Goal: Navigation & Orientation: Find specific page/section

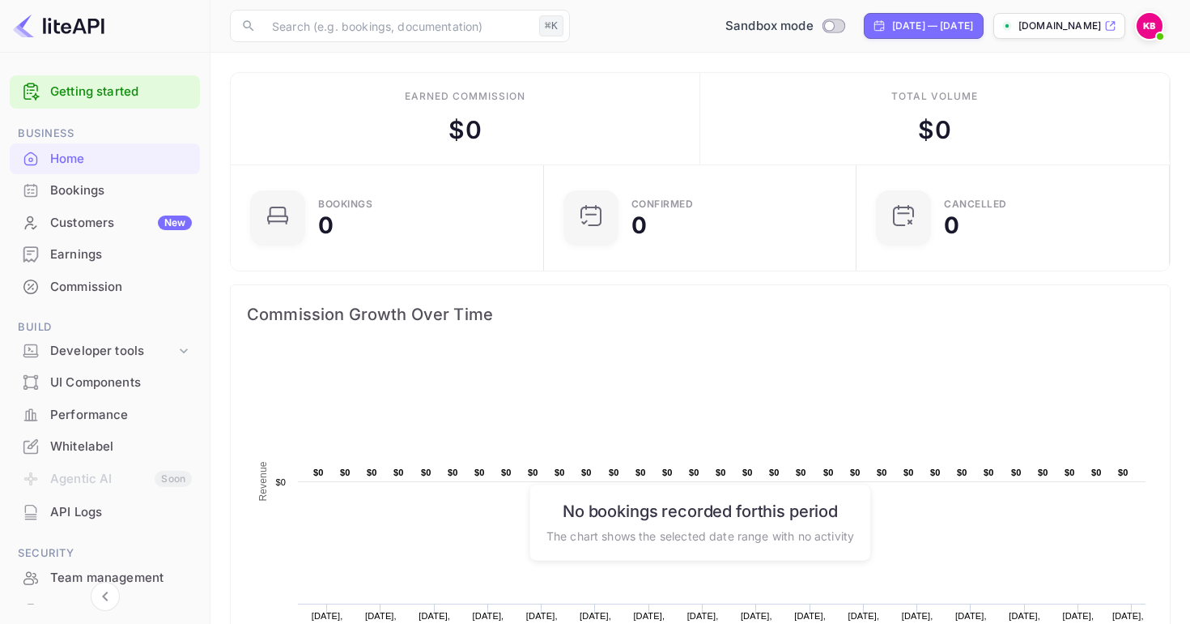
click at [1150, 24] on img at bounding box center [1150, 26] width 26 height 26
click at [847, 115] on div at bounding box center [595, 312] width 1190 height 624
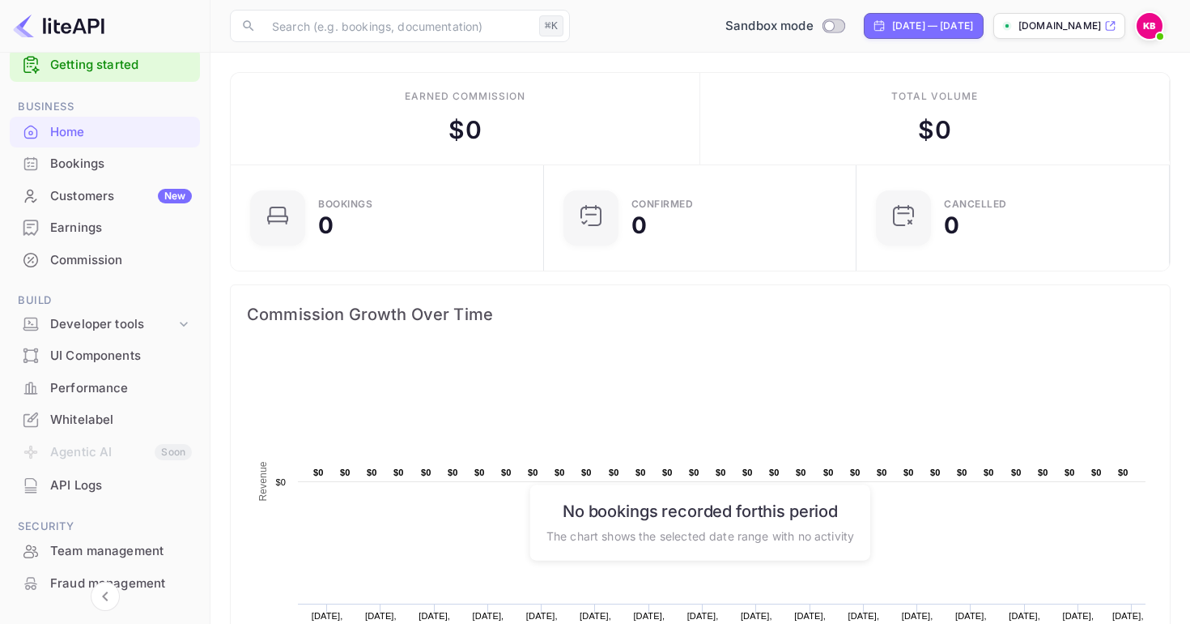
scroll to position [31, 0]
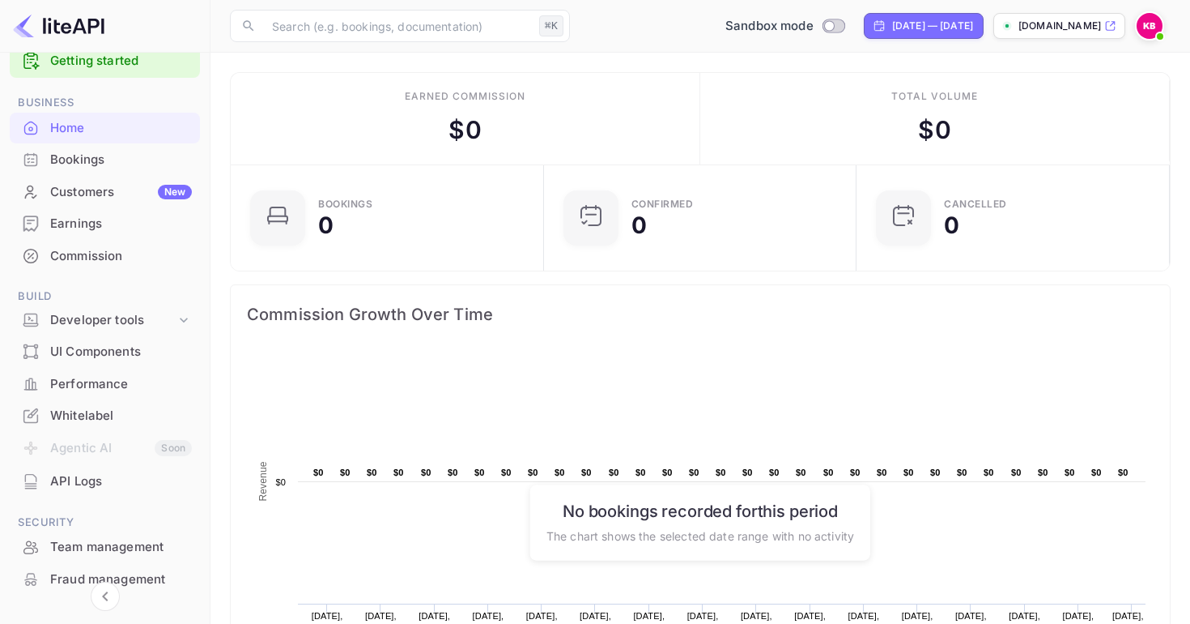
click at [92, 483] on div "API Logs" at bounding box center [121, 481] width 142 height 19
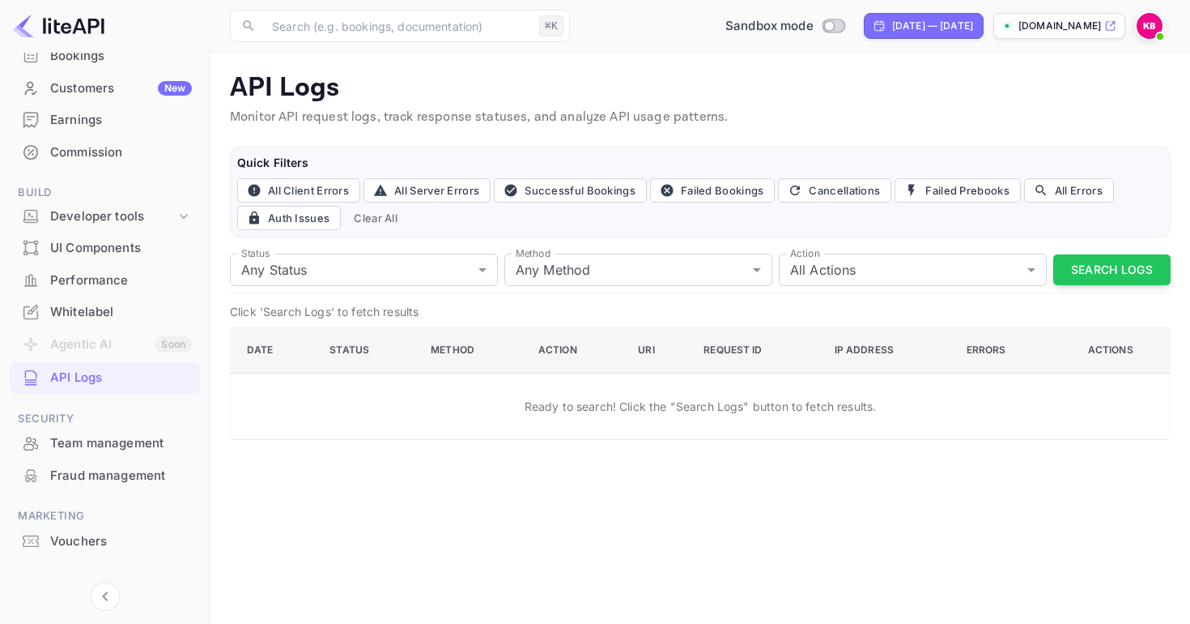
scroll to position [139, 0]
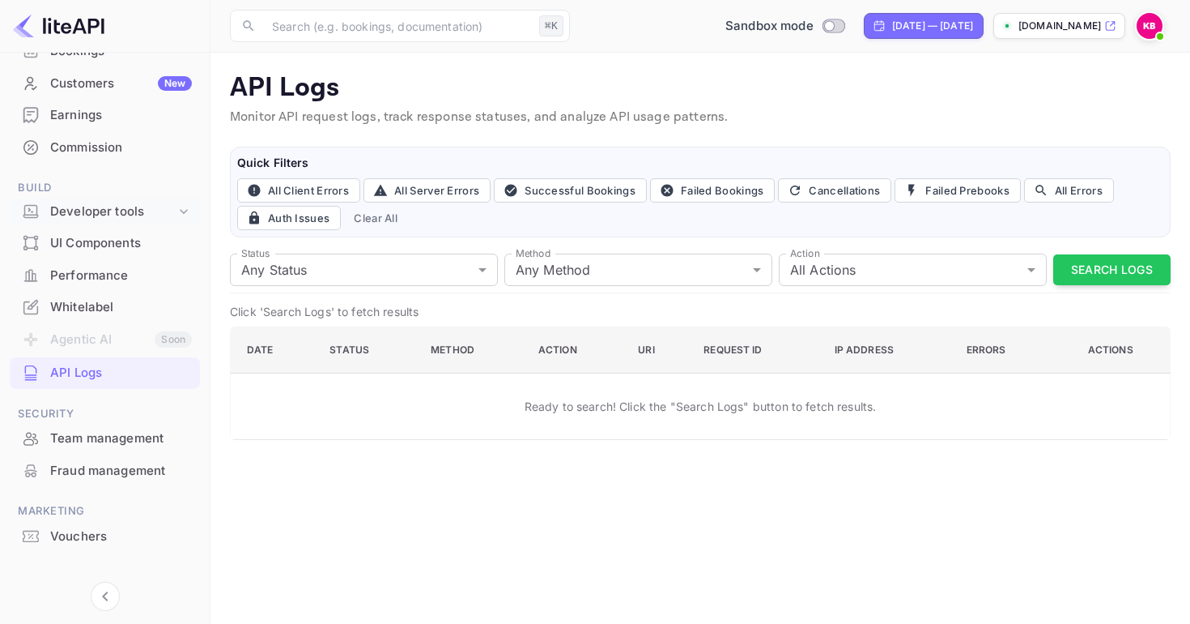
click at [98, 211] on div "Developer tools" at bounding box center [113, 211] width 126 height 19
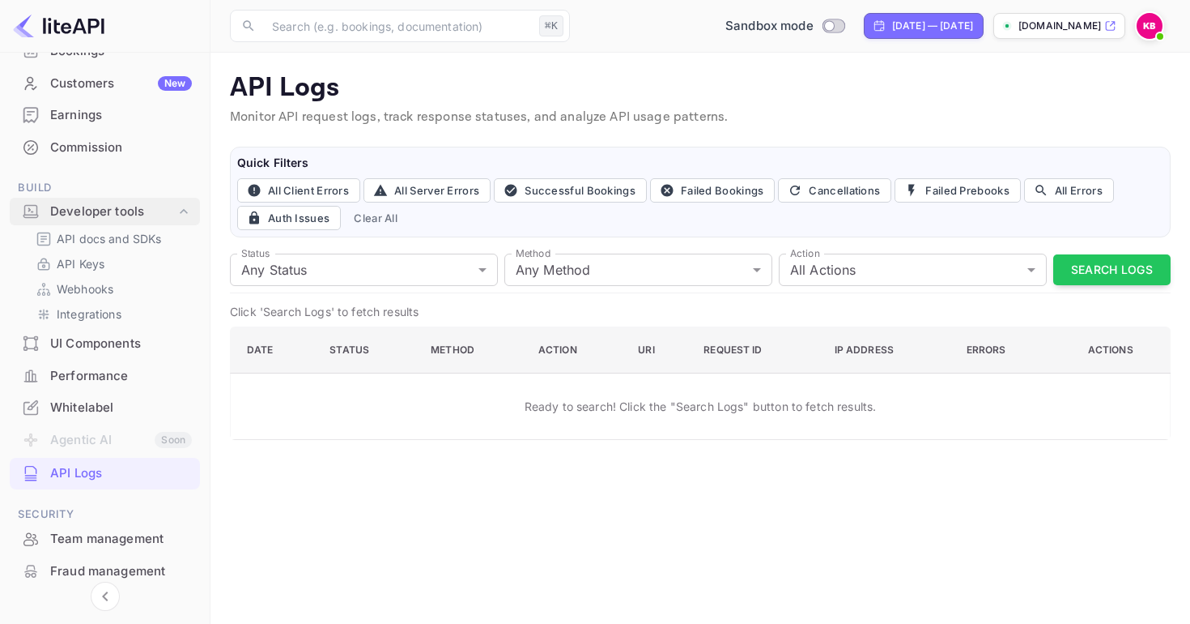
click at [98, 211] on div "Developer tools" at bounding box center [113, 211] width 126 height 19
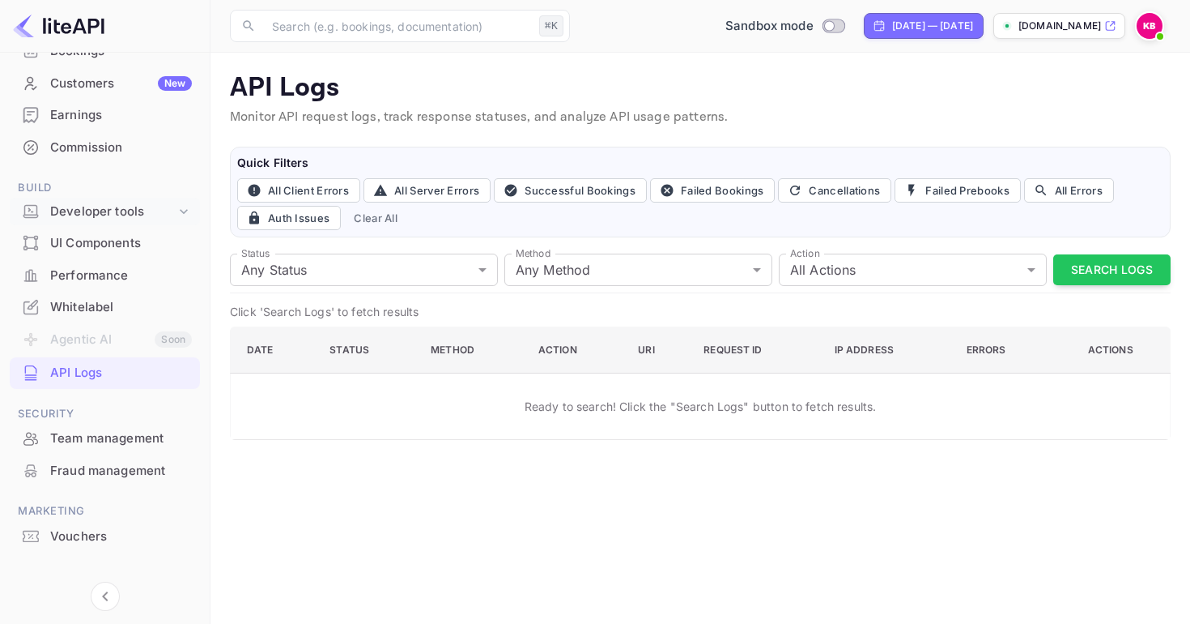
click at [98, 211] on div "Developer tools" at bounding box center [113, 211] width 126 height 19
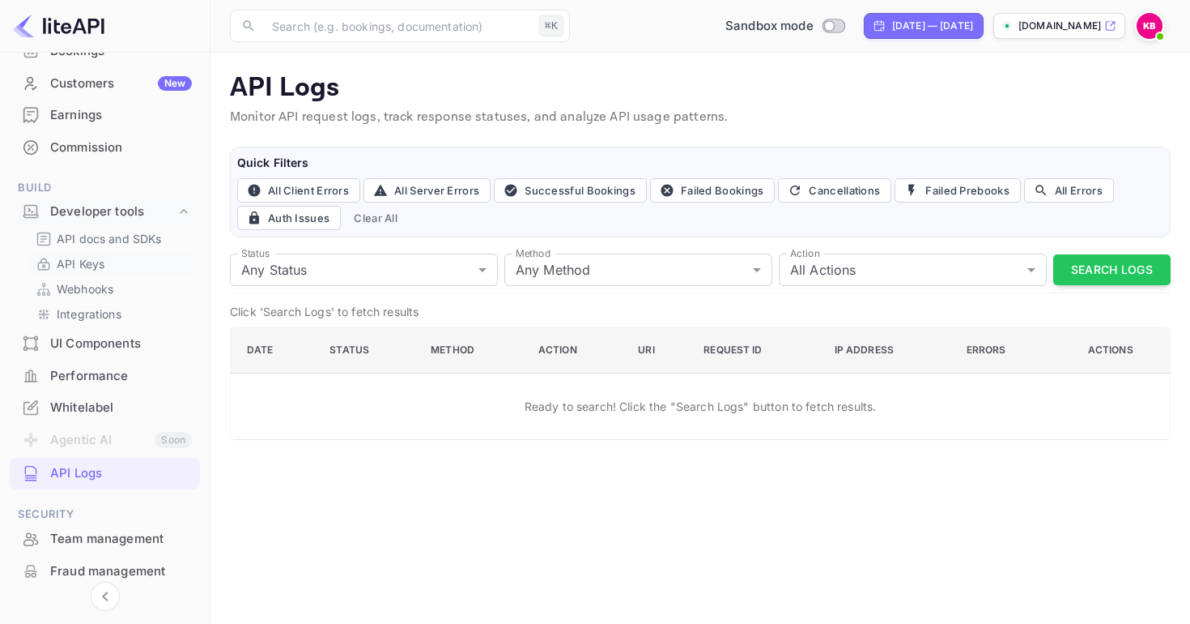
click at [90, 265] on p "API Keys" at bounding box center [81, 263] width 48 height 17
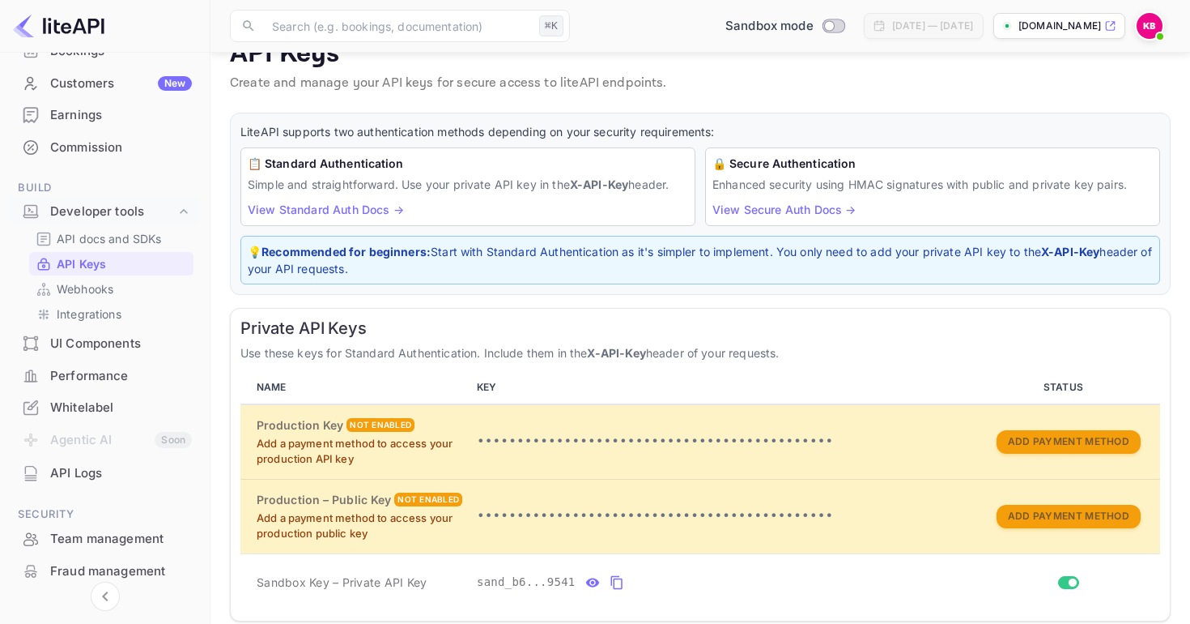
scroll to position [40, 0]
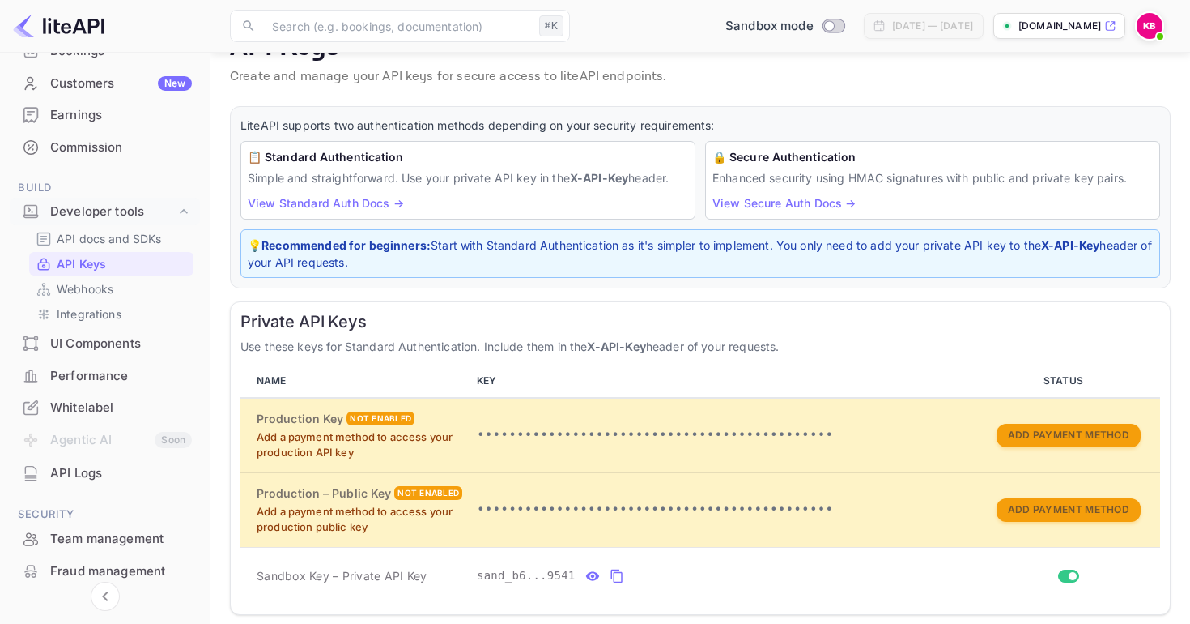
click at [130, 250] on div "API docs and SDKs API Keys Webhooks Integrations" at bounding box center [105, 276] width 190 height 99
click at [130, 245] on p "API docs and SDKs" at bounding box center [109, 238] width 105 height 17
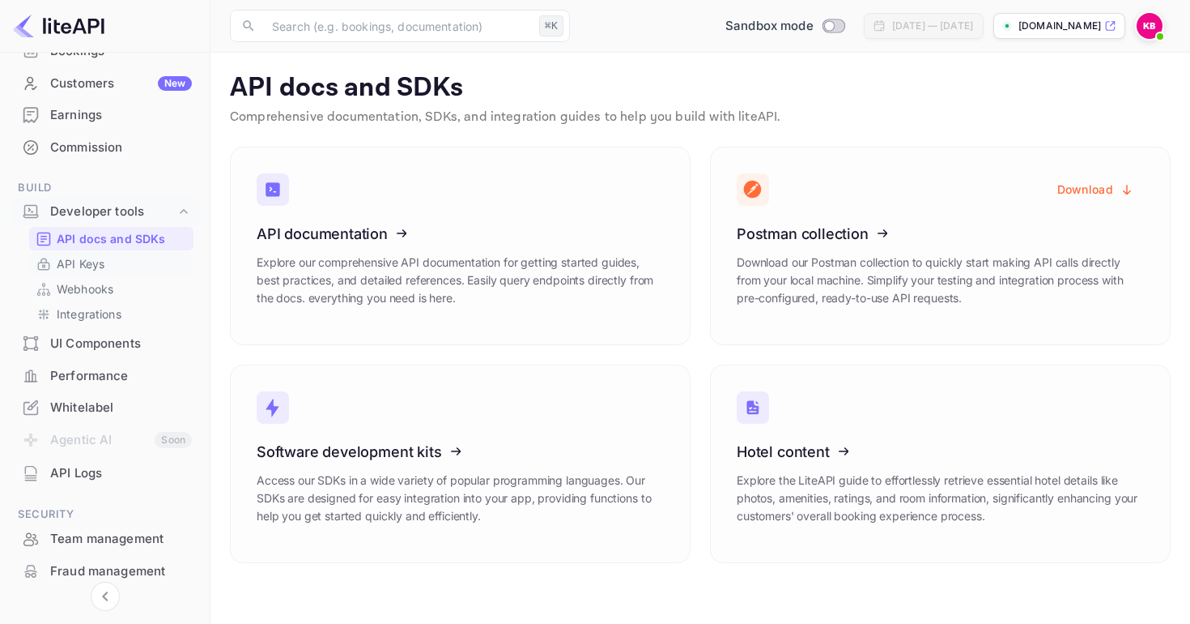
click at [88, 268] on p "API Keys" at bounding box center [81, 263] width 48 height 17
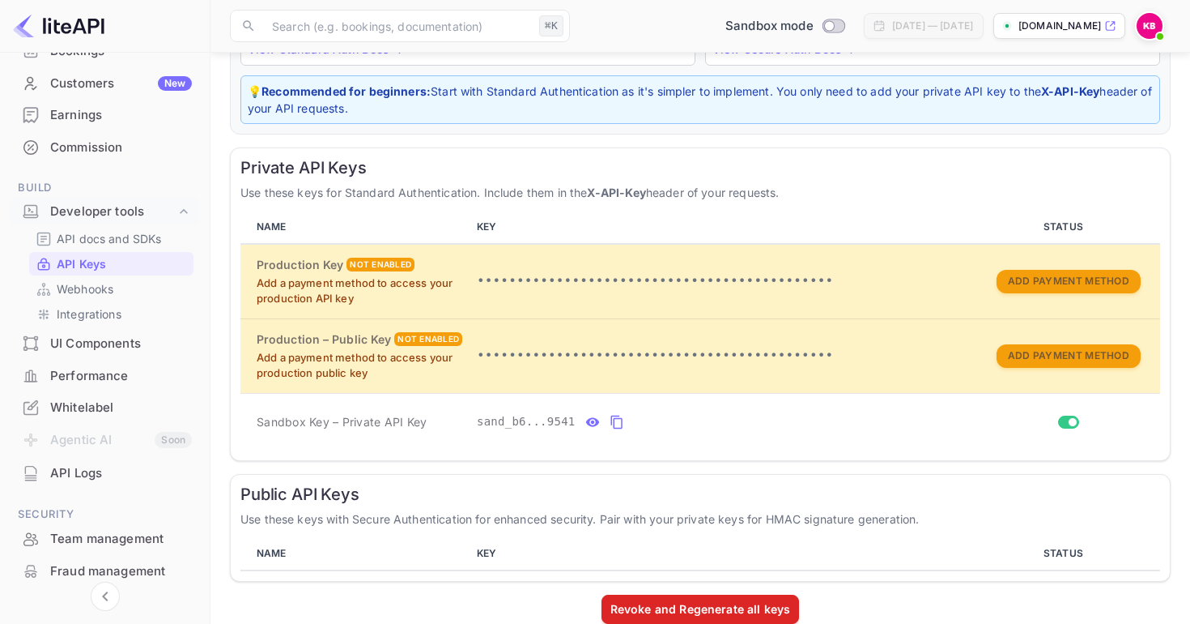
scroll to position [221, 0]
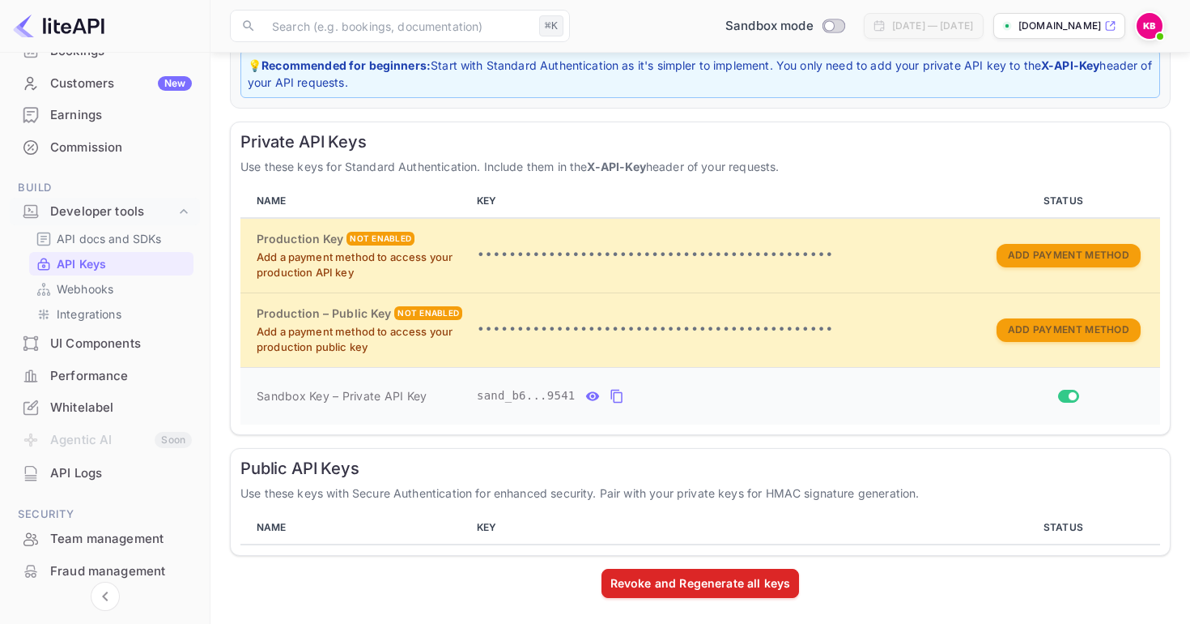
click at [590, 398] on icon "private api keys table" at bounding box center [592, 395] width 14 height 9
click at [808, 391] on icon "private api keys table" at bounding box center [805, 397] width 11 height 14
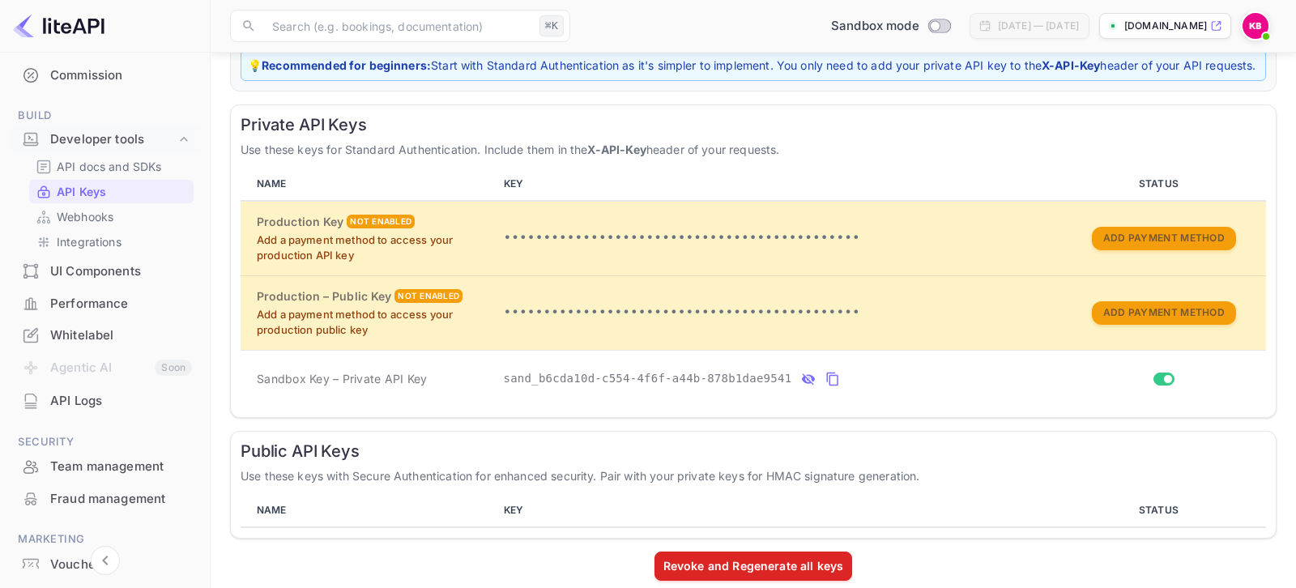
scroll to position [293, 0]
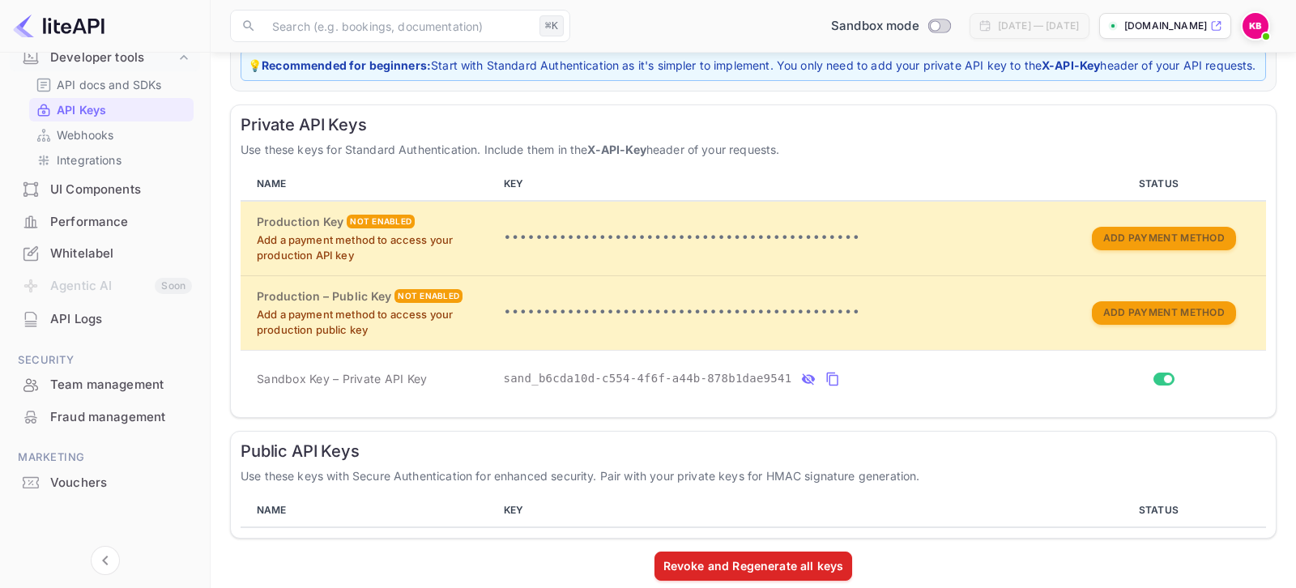
click at [93, 227] on div "Performance" at bounding box center [121, 222] width 142 height 19
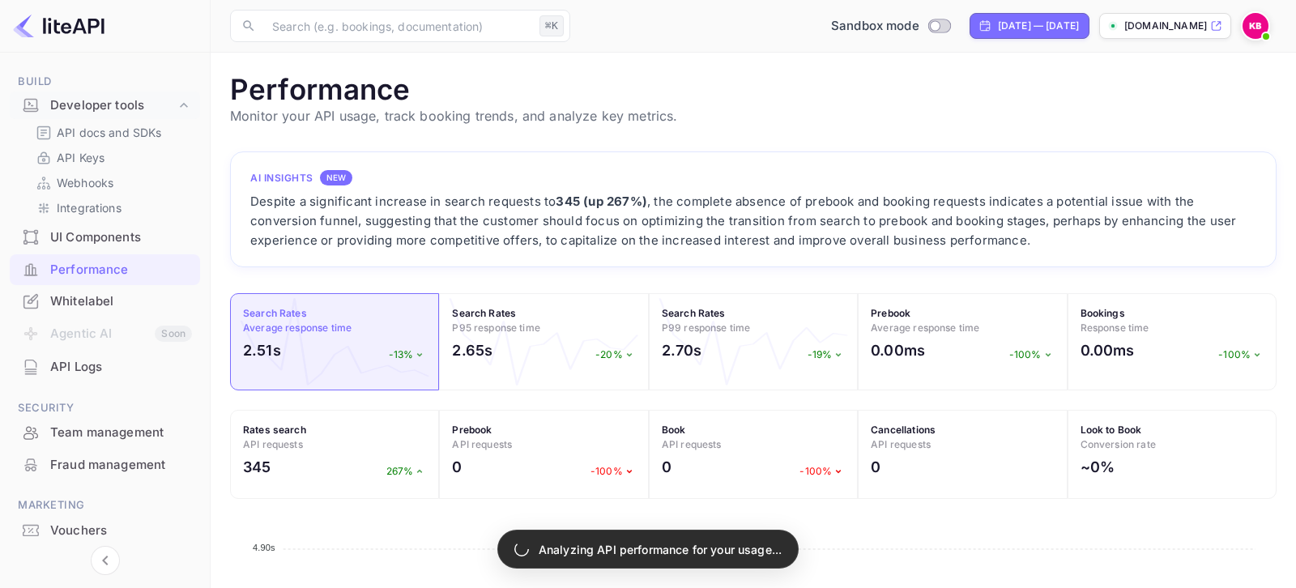
scroll to position [417, 1046]
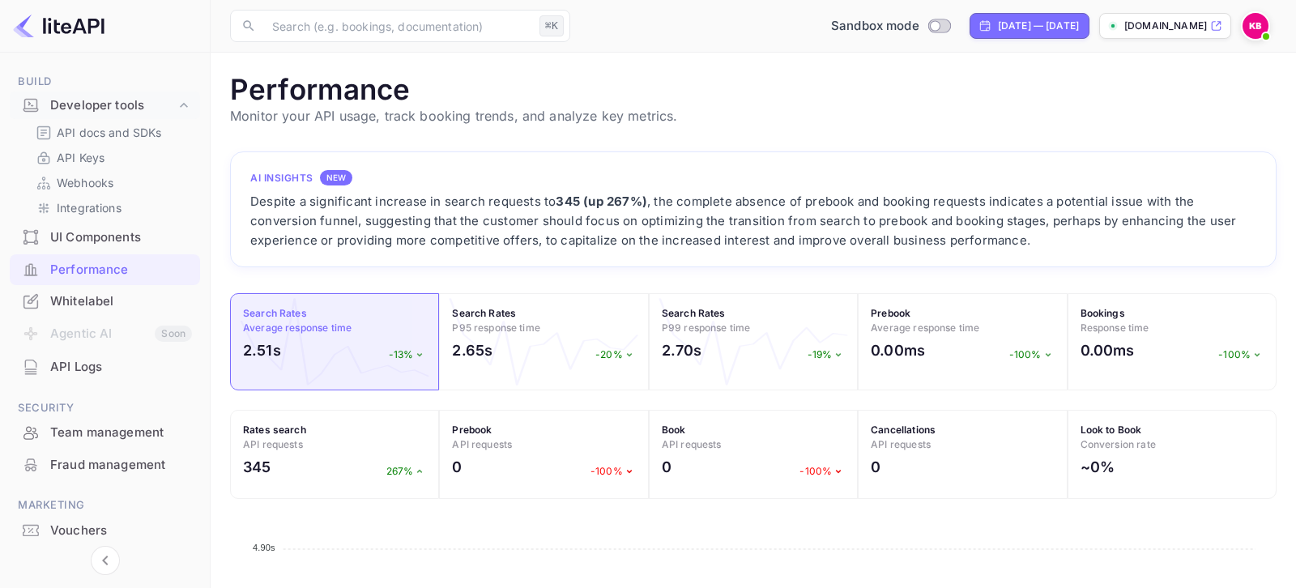
click at [89, 247] on div "UI Components" at bounding box center [105, 238] width 190 height 32
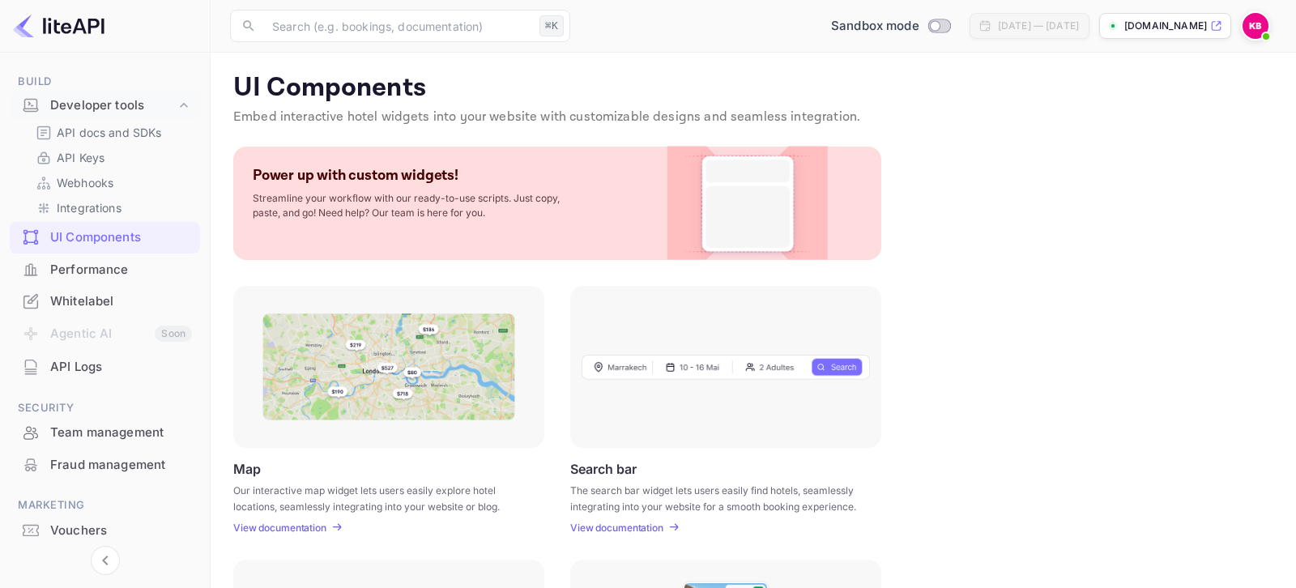
click at [84, 275] on div "Performance" at bounding box center [121, 270] width 142 height 19
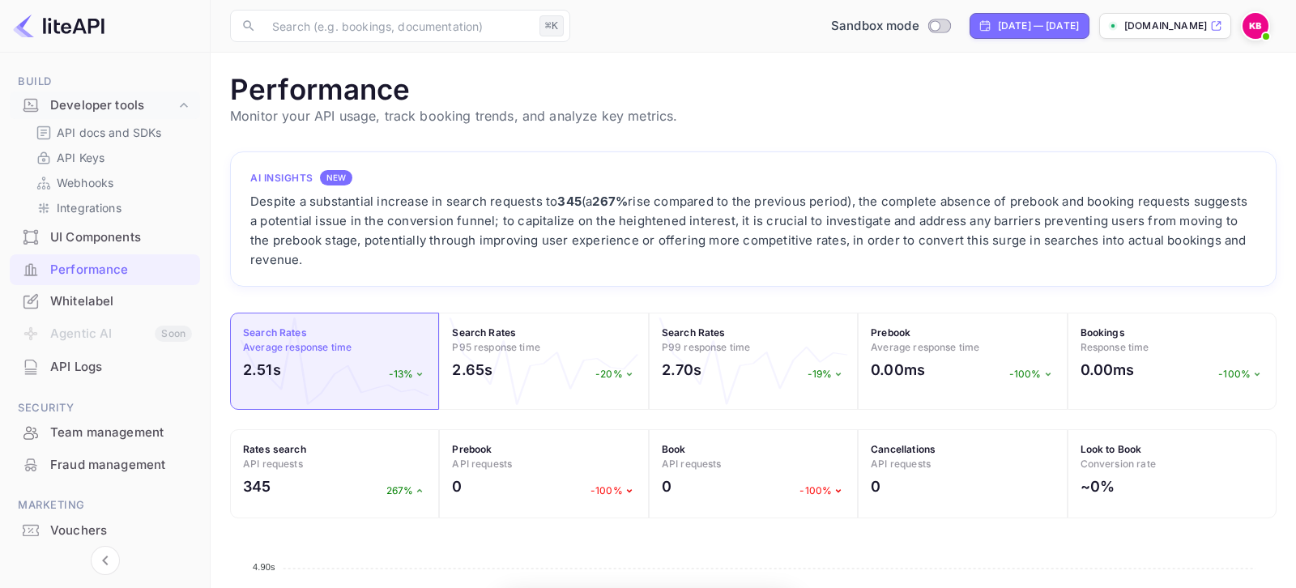
scroll to position [417, 1046]
click at [918, 23] on input "Switch to Production mode" at bounding box center [934, 25] width 32 height 11
checkbox input "false"
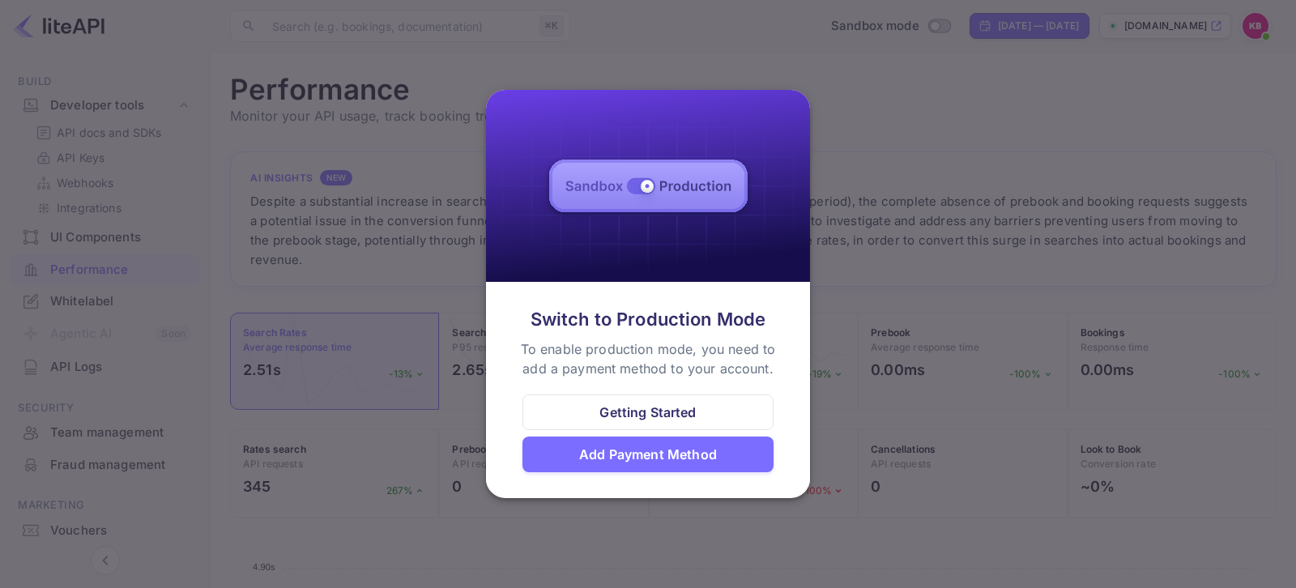
click at [675, 419] on div "Getting Started" at bounding box center [647, 411] width 96 height 19
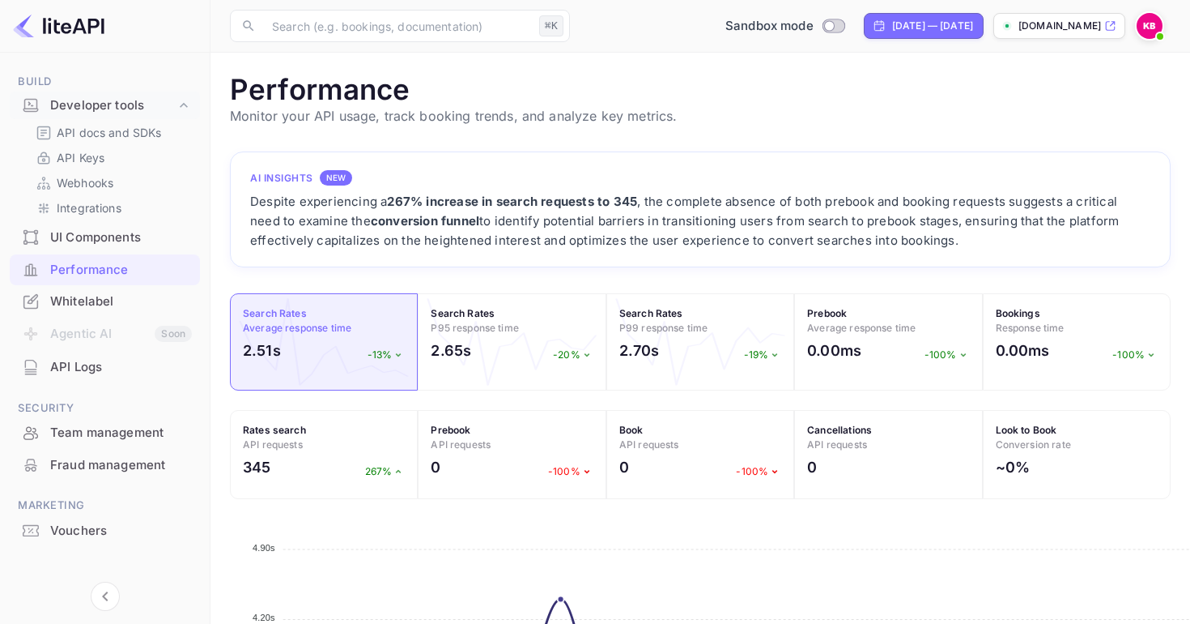
scroll to position [417, 941]
